Goal: Task Accomplishment & Management: Complete application form

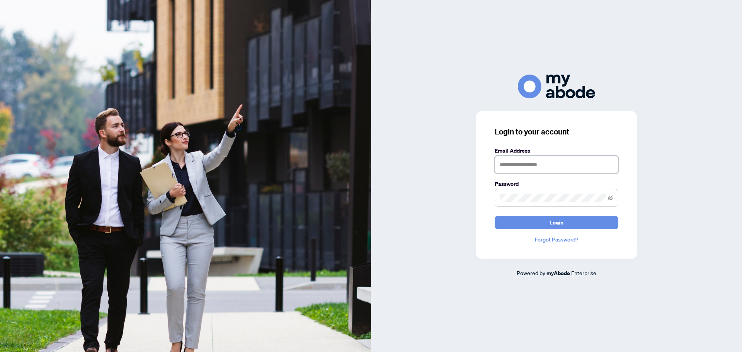
click at [545, 166] on input "text" at bounding box center [557, 165] width 124 height 18
type input "**********"
click at [553, 224] on span "Login" at bounding box center [557, 222] width 14 height 12
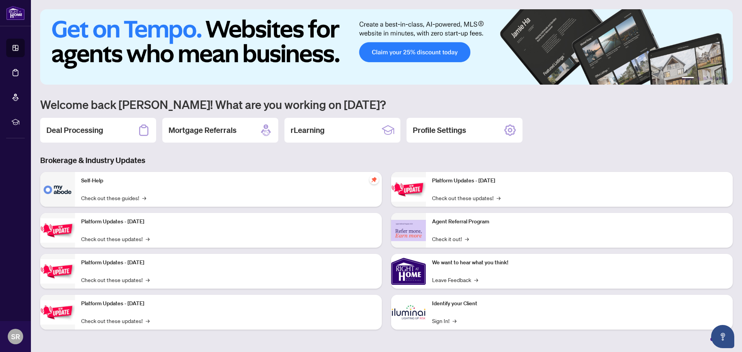
click at [612, 125] on div "Deal Processing Mortgage Referrals rLearning Profile Settings" at bounding box center [386, 130] width 693 height 25
click at [76, 133] on h2 "Deal Processing" at bounding box center [74, 130] width 57 height 11
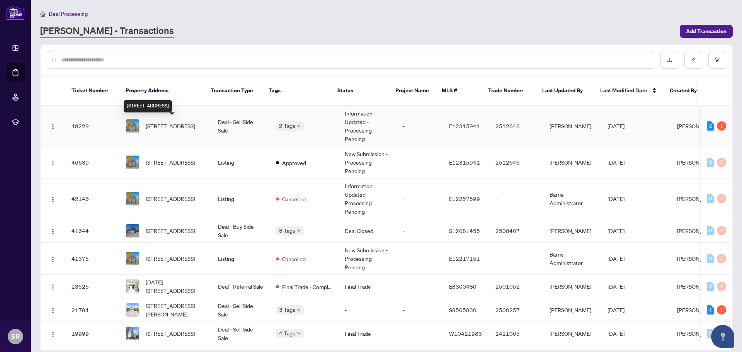
click at [153, 126] on span "[STREET_ADDRESS]" at bounding box center [170, 126] width 49 height 9
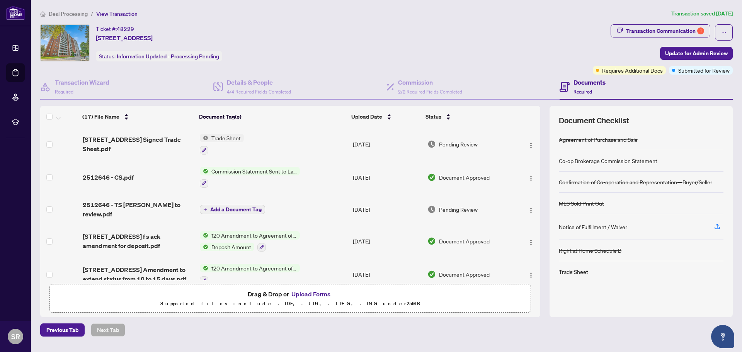
click at [305, 294] on button "Upload Forms" at bounding box center [311, 294] width 44 height 10
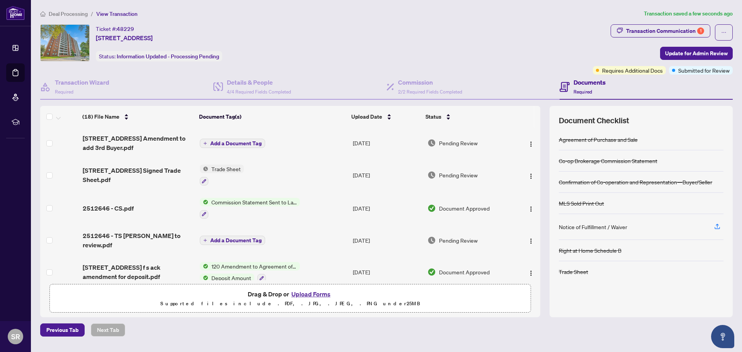
click at [229, 142] on span "Add a Document Tag" at bounding box center [235, 143] width 51 height 5
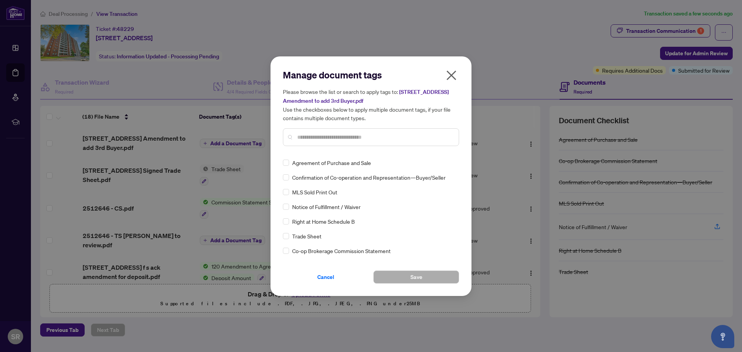
click at [371, 138] on input "text" at bounding box center [374, 137] width 155 height 9
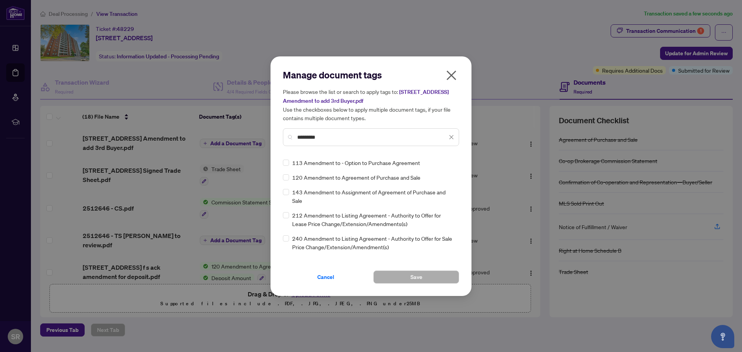
type input "*********"
click at [415, 277] on span "Save" at bounding box center [416, 277] width 12 height 12
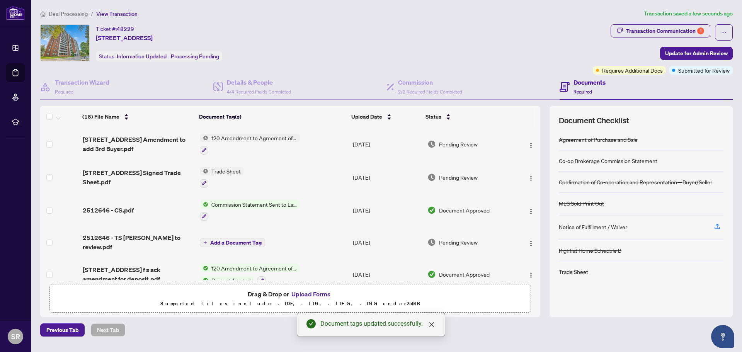
click at [306, 294] on button "Upload Forms" at bounding box center [311, 294] width 44 height 10
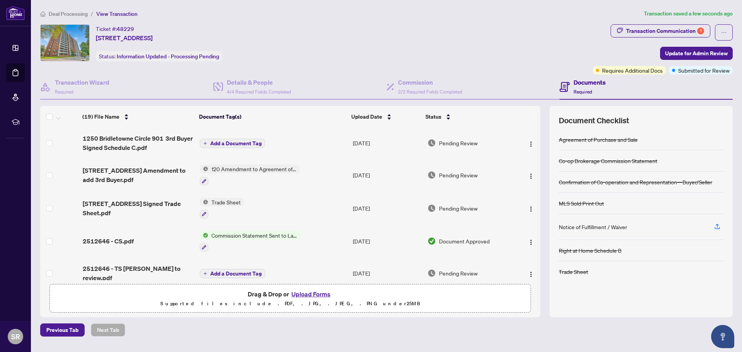
click at [219, 143] on span "Add a Document Tag" at bounding box center [235, 143] width 51 height 5
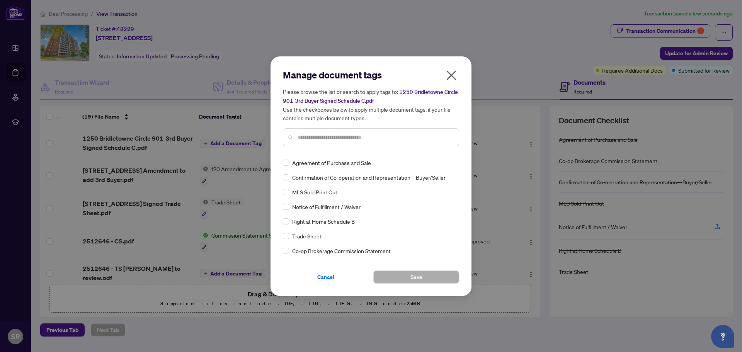
click at [334, 139] on input "text" at bounding box center [374, 137] width 155 height 9
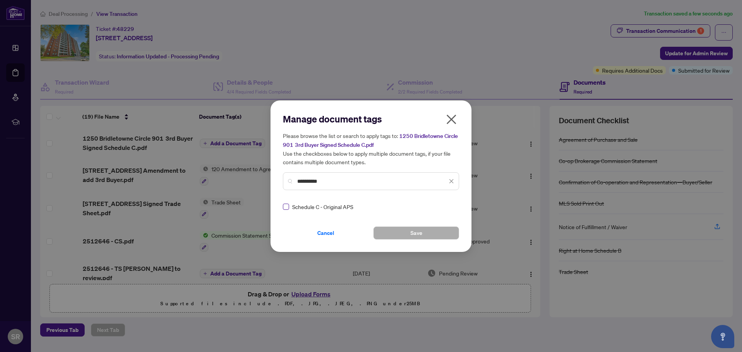
type input "**********"
click at [415, 233] on span "Save" at bounding box center [416, 233] width 12 height 12
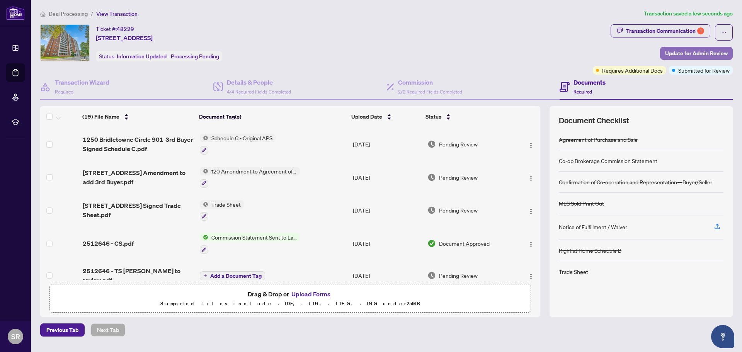
click at [696, 52] on span "Update for Admin Review" at bounding box center [696, 53] width 63 height 12
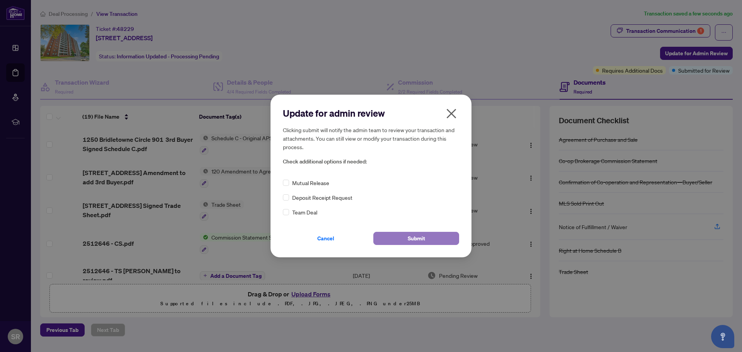
click at [415, 238] on span "Submit" at bounding box center [416, 238] width 17 height 12
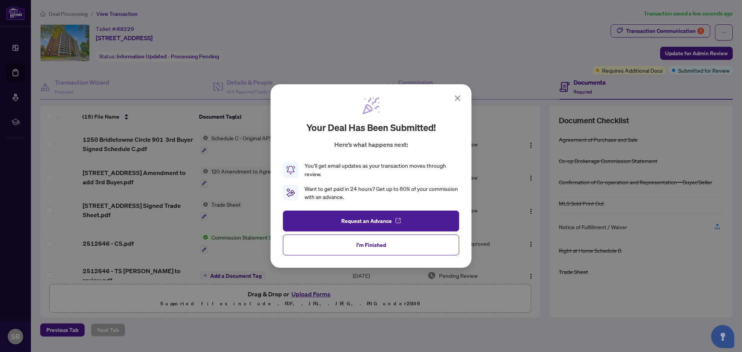
click at [371, 246] on span "I'm Finished" at bounding box center [371, 245] width 30 height 12
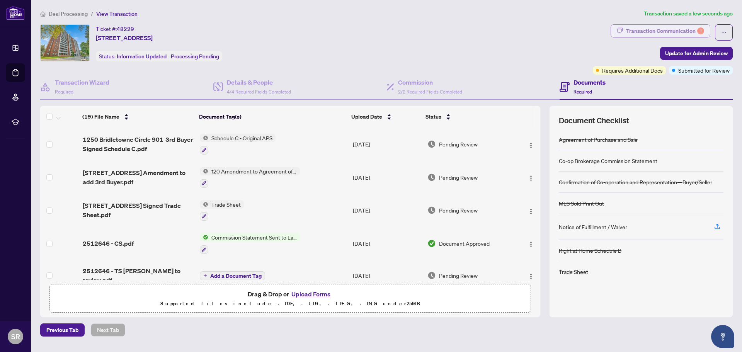
click at [681, 32] on div "Transaction Communication 1" at bounding box center [665, 31] width 78 height 12
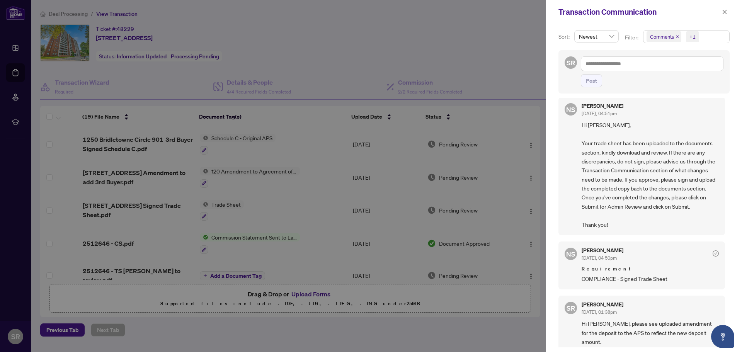
scroll to position [5, 0]
